Goal: Task Accomplishment & Management: Complete application form

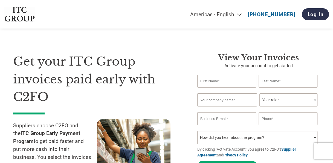
click at [217, 82] on input "text" at bounding box center [227, 81] width 59 height 13
type input "[PERSON_NAME]"
type input "Gebr [PERSON_NAME] India Vacuum Pumps Pvt lTd"
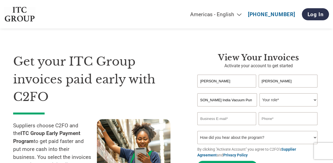
scroll to position [0, 0]
click at [305, 102] on select "Your role* CFO Controller Credit Manager Finance Director Treasurer CEO Preside…" at bounding box center [289, 99] width 58 height 13
select select "CONTROLLER"
click at [260, 94] on select "Your role* CFO Controller Credit Manager Finance Director Treasurer CEO Preside…" at bounding box center [289, 99] width 58 height 13
click at [234, 117] on input "email" at bounding box center [227, 118] width 59 height 13
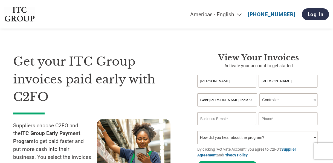
type input "[PERSON_NAME][EMAIL_ADDRESS][PERSON_NAME][DOMAIN_NAME]"
type input "7719985994"
click at [249, 142] on select "How did you hear about the program? Received a letter Email Social Media Online…" at bounding box center [258, 137] width 120 height 13
select select "Email"
click at [198, 132] on select "How did you hear about the program? Received a letter Email Social Media Online…" at bounding box center [258, 137] width 120 height 13
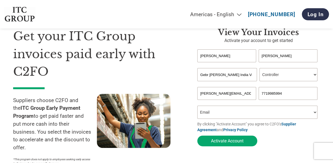
scroll to position [55, 0]
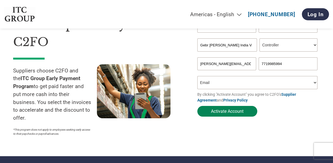
click at [245, 112] on button "Activate Account" at bounding box center [228, 111] width 60 height 11
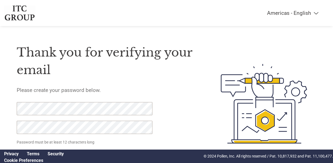
click at [17, 151] on input "Set Password" at bounding box center [44, 156] width 54 height 11
click input "Set Password" at bounding box center [44, 156] width 54 height 11
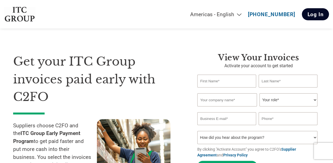
click at [310, 16] on link "Log In" at bounding box center [315, 14] width 27 height 12
